Goal: Information Seeking & Learning: Find specific fact

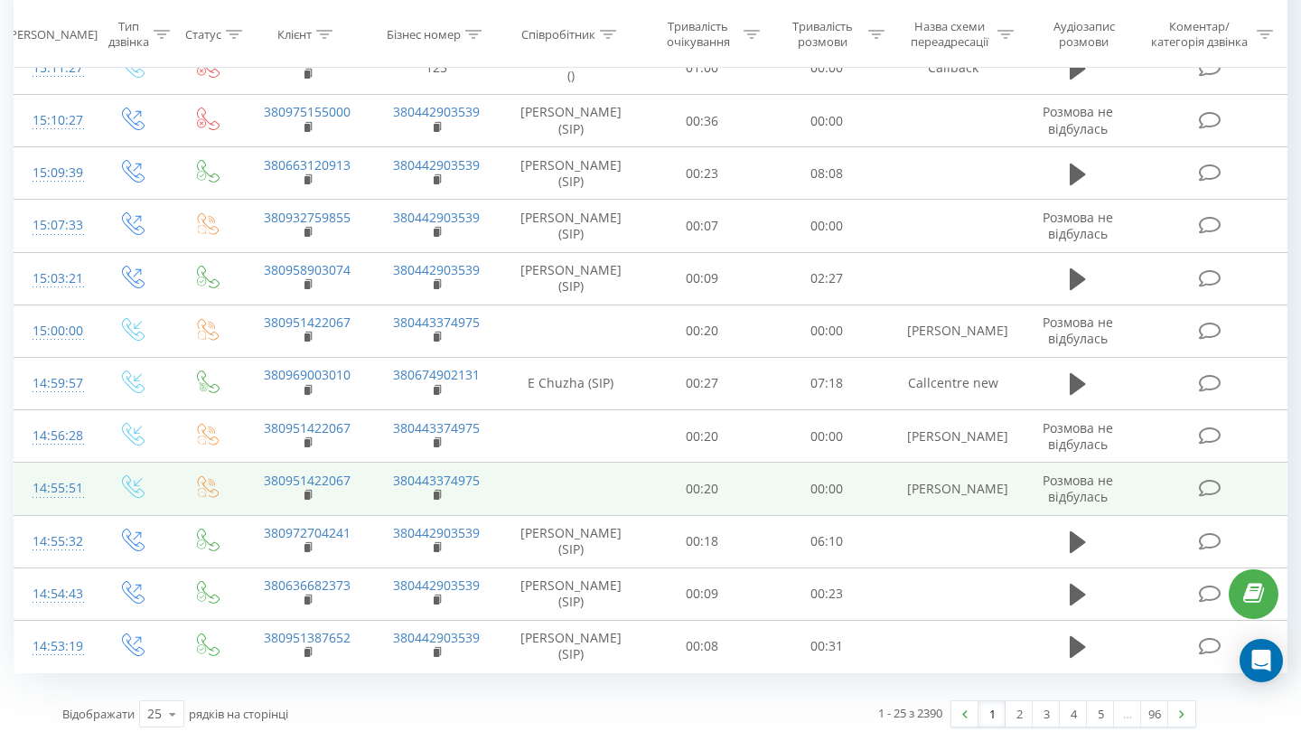
scroll to position [922, 0]
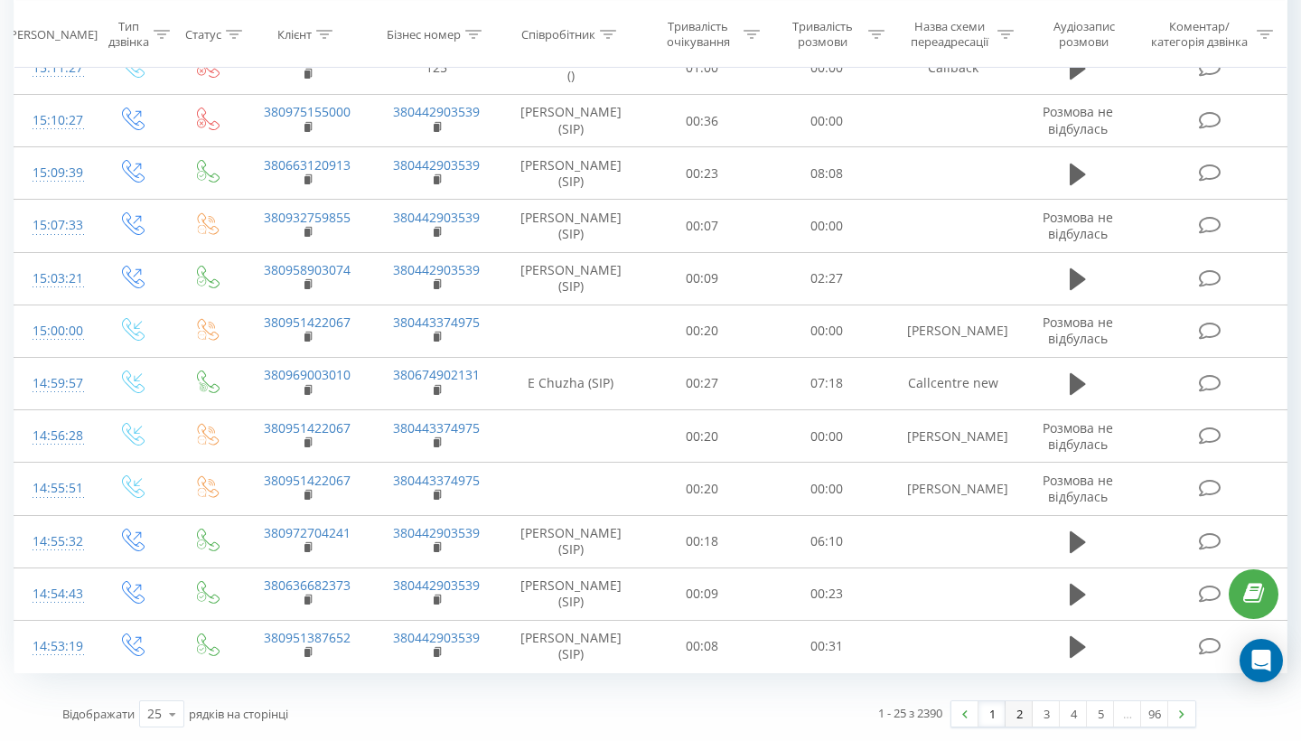
click at [1015, 720] on link "2" at bounding box center [1018, 713] width 27 height 25
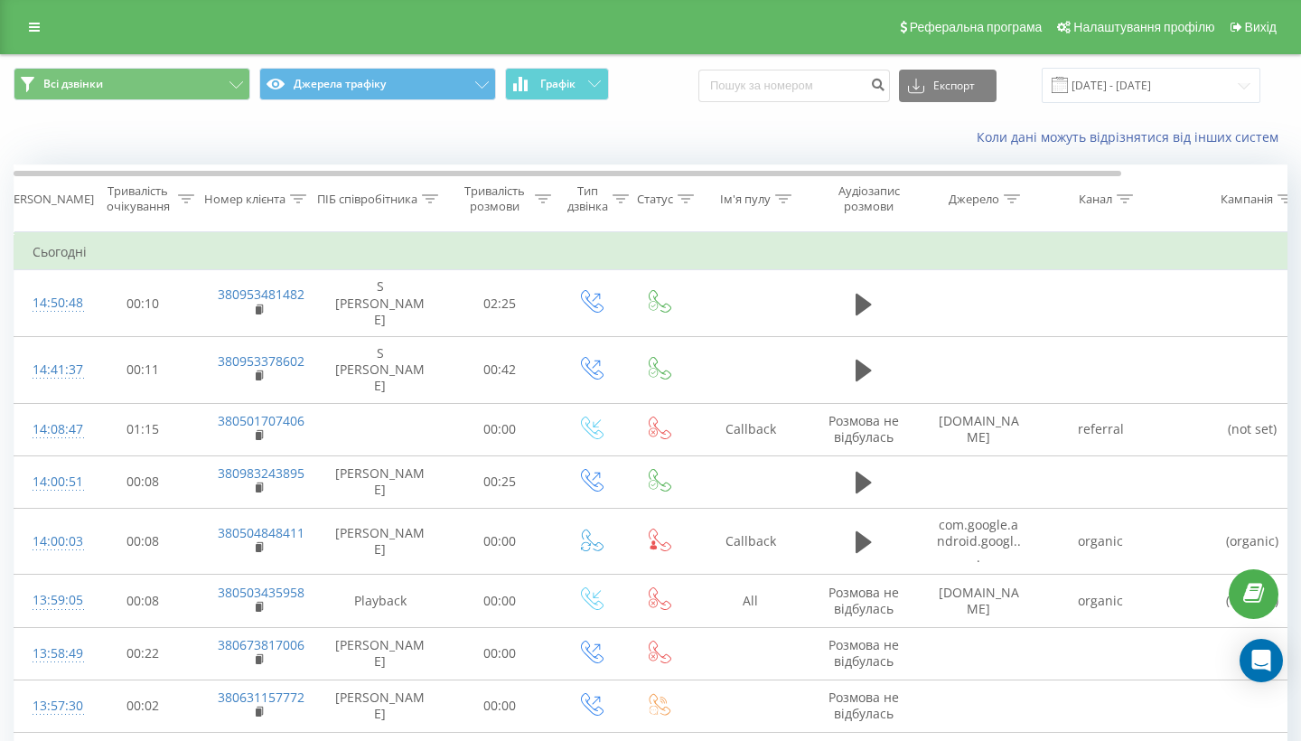
scroll to position [1, 0]
click at [767, 206] on div "Ім'я пулу" at bounding box center [745, 198] width 51 height 15
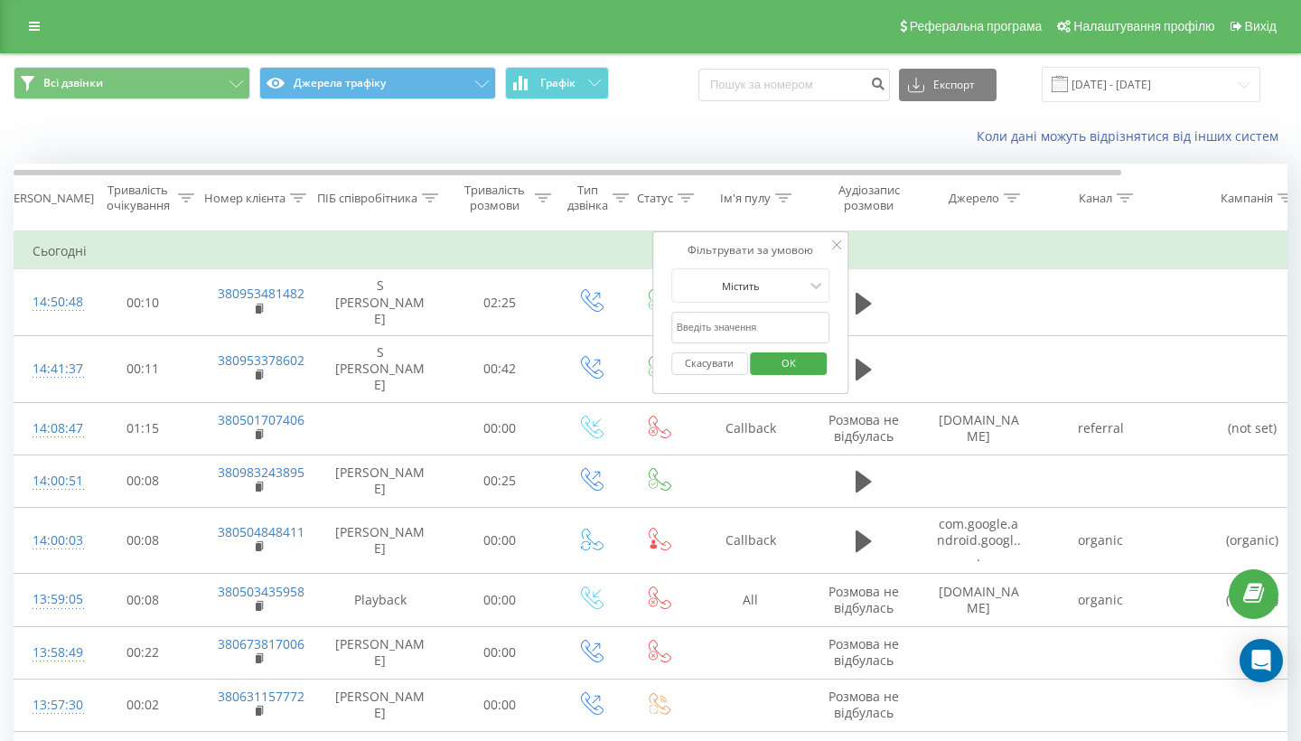
click at [707, 375] on button "Скасувати" at bounding box center [709, 363] width 77 height 23
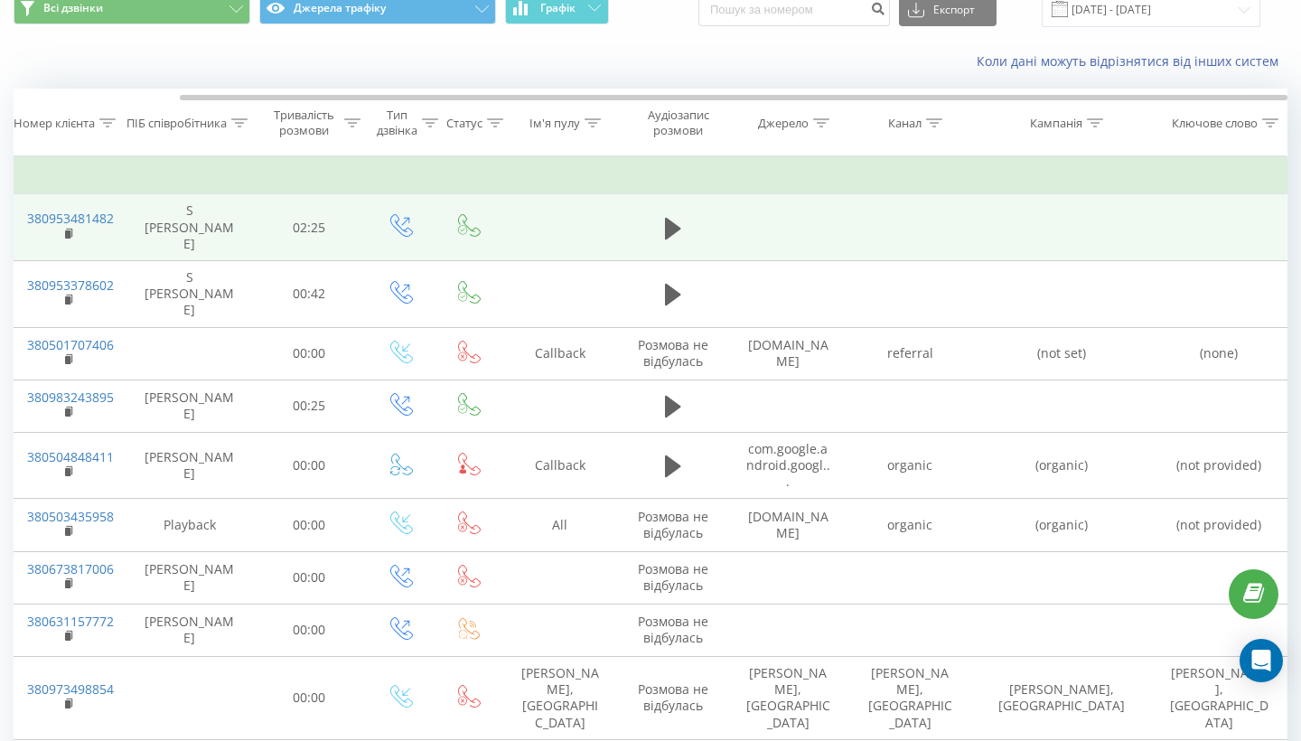
scroll to position [0, 0]
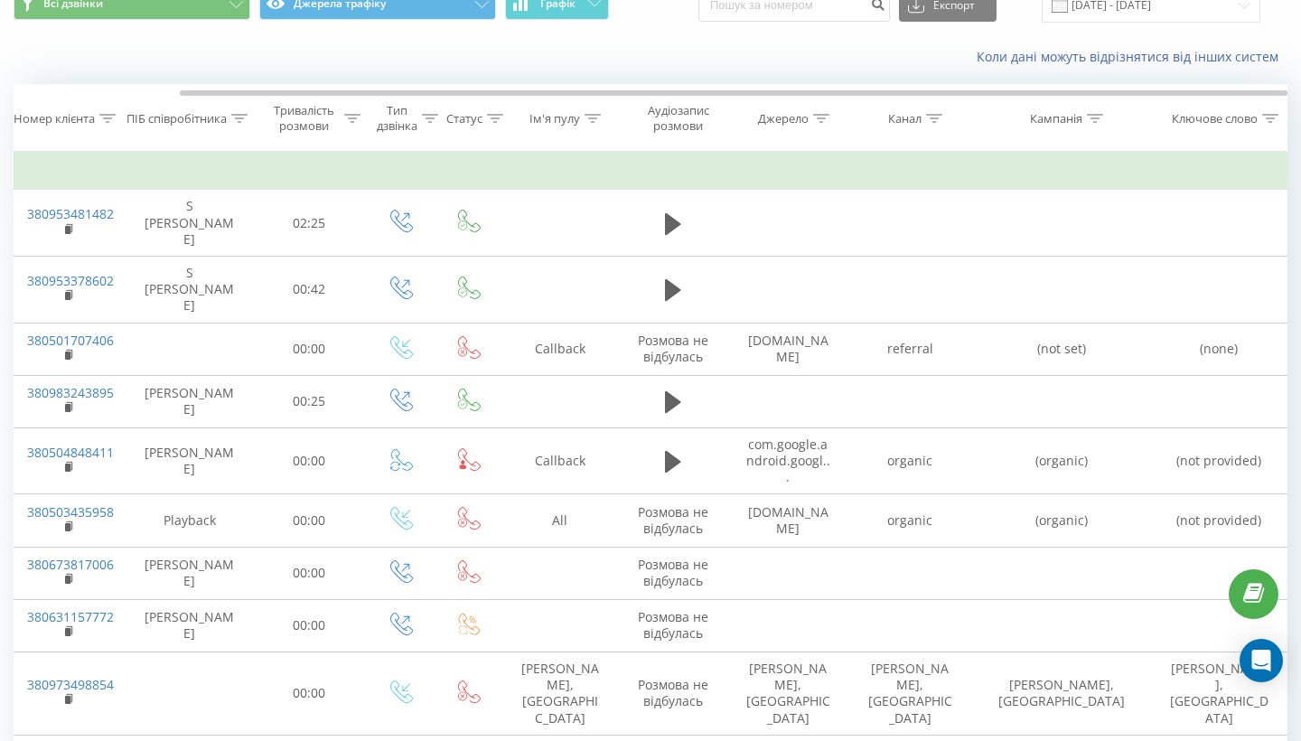
click at [1267, 126] on div at bounding box center [1270, 118] width 16 height 15
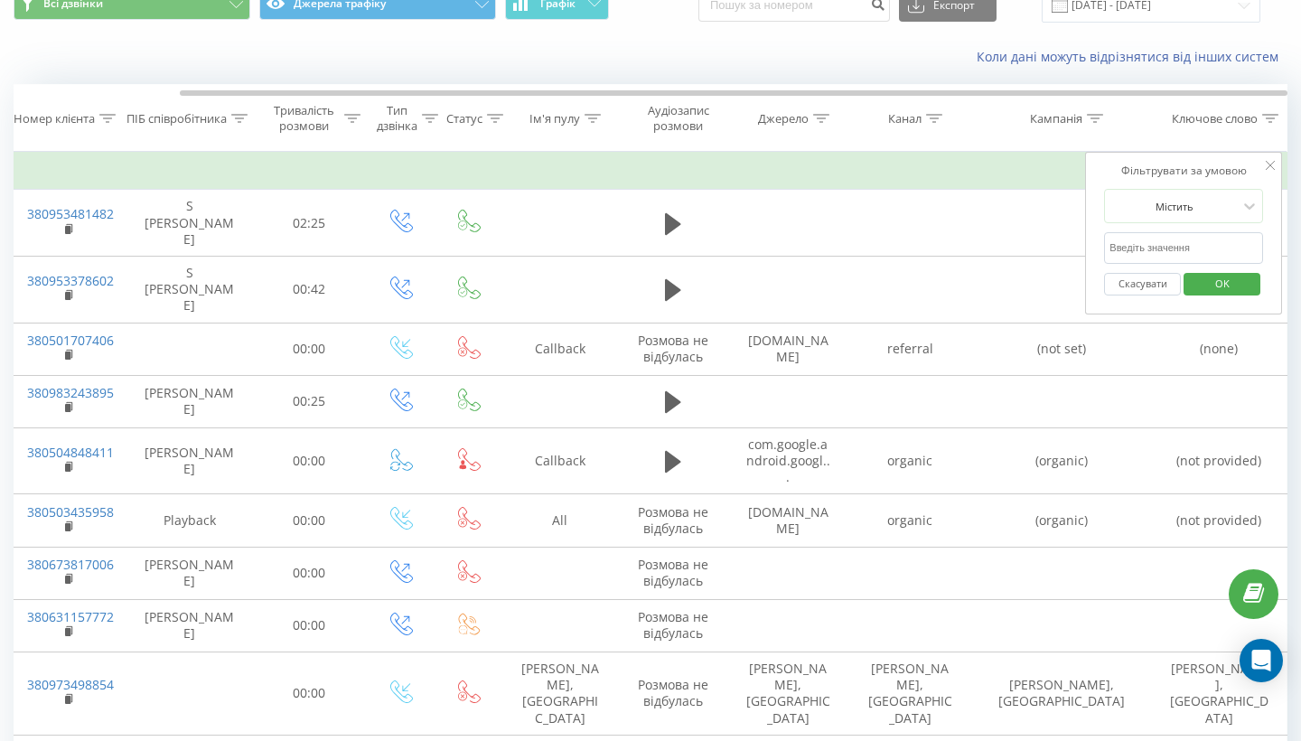
click at [1156, 262] on input "text" at bounding box center [1183, 248] width 159 height 32
type input "d"
type input "[GEOGRAPHIC_DATA]"
click at [1221, 295] on button "OK" at bounding box center [1221, 284] width 77 height 23
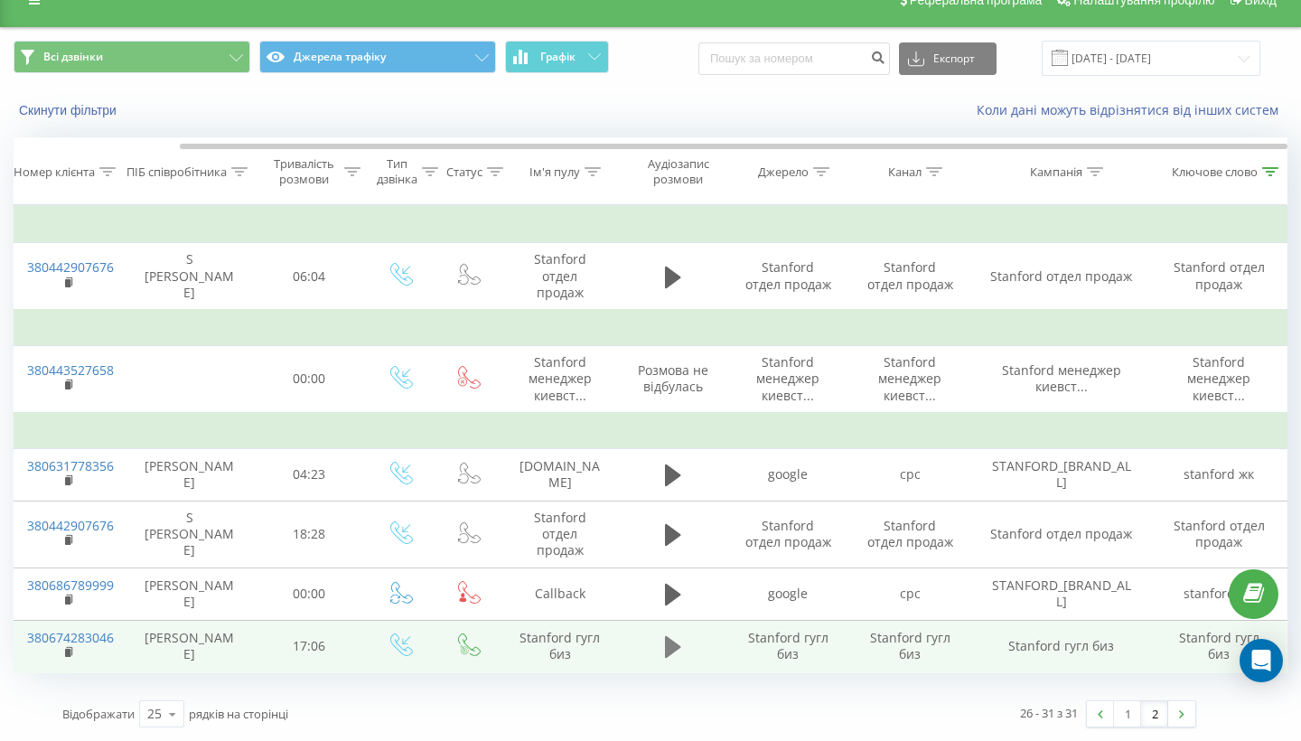
click at [660, 649] on button at bounding box center [672, 646] width 27 height 27
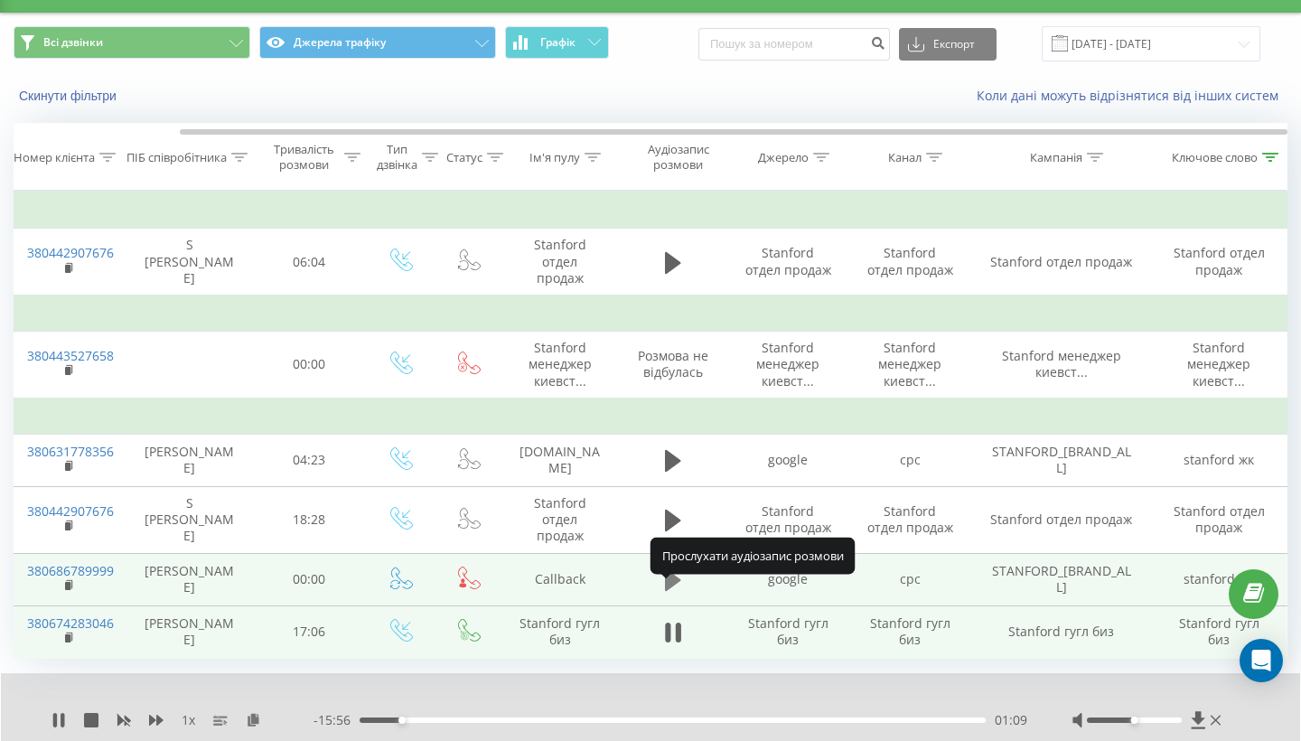
click at [674, 593] on icon at bounding box center [673, 579] width 16 height 25
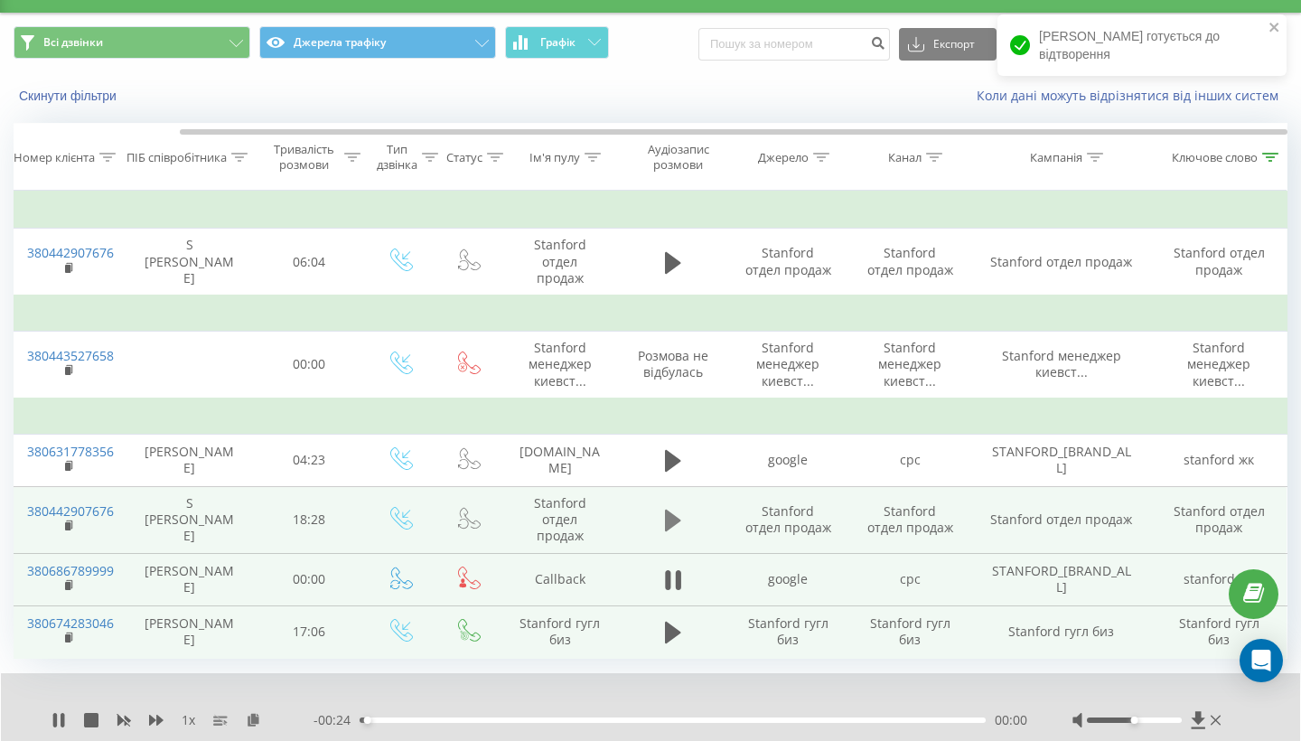
click at [667, 531] on icon at bounding box center [673, 520] width 16 height 22
